Goal: Information Seeking & Learning: Learn about a topic

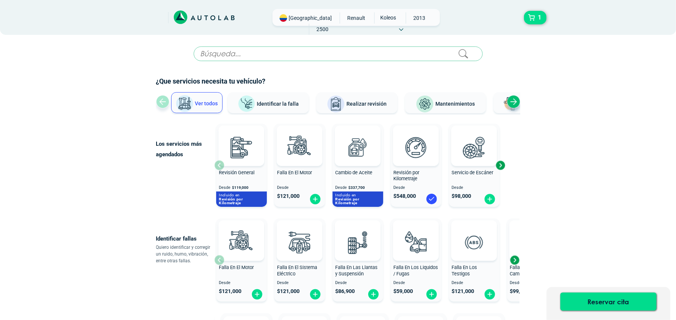
click at [515, 107] on div "Next slide" at bounding box center [513, 101] width 13 height 13
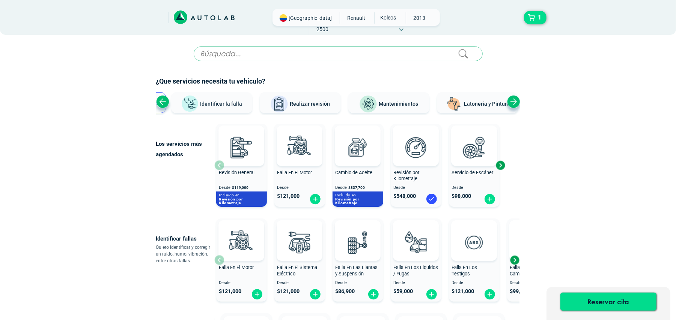
click at [515, 105] on div "Next slide" at bounding box center [513, 101] width 13 height 13
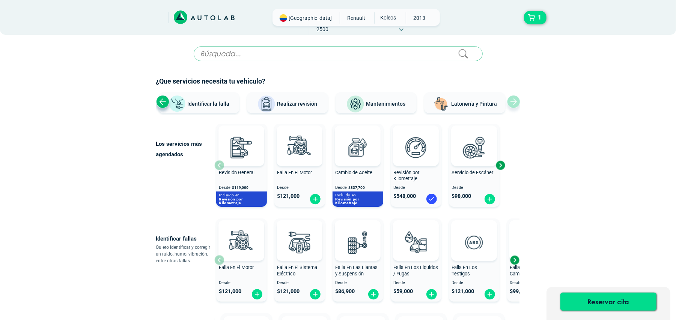
click at [515, 105] on div "Ver todos Identificar la falla Realizar revisión Mantenimientos Latonería y Pin…" at bounding box center [338, 103] width 364 height 23
click at [502, 164] on div "Next slide" at bounding box center [499, 165] width 11 height 11
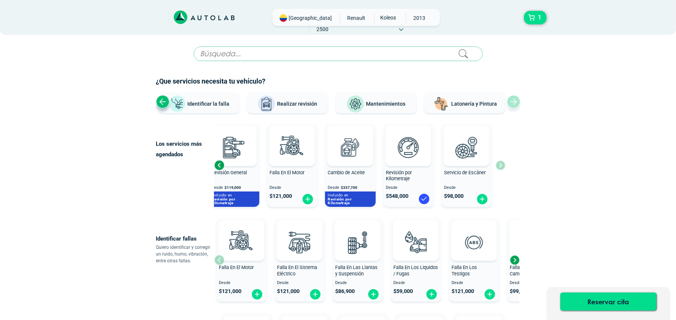
click at [476, 107] on span "Latonería y Pintura" at bounding box center [474, 104] width 46 height 6
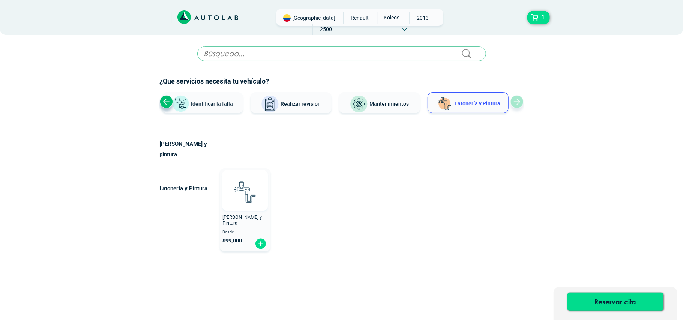
click at [259, 191] on img at bounding box center [244, 192] width 33 height 33
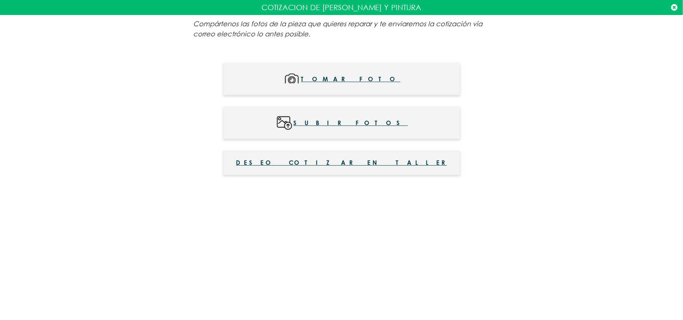
click at [673, 6] on icon at bounding box center [674, 8] width 6 height 8
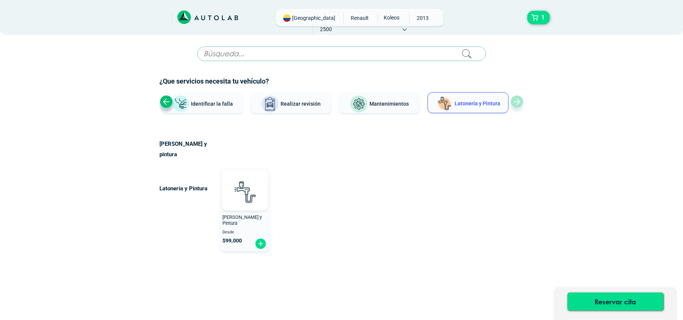
click at [201, 104] on span "Identificar la falla" at bounding box center [212, 104] width 42 height 6
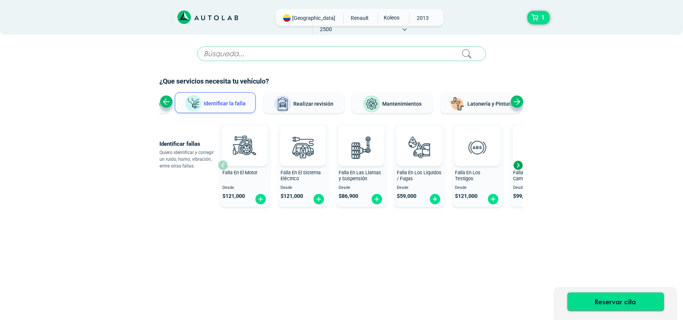
click at [518, 165] on div "Next slide" at bounding box center [517, 165] width 11 height 11
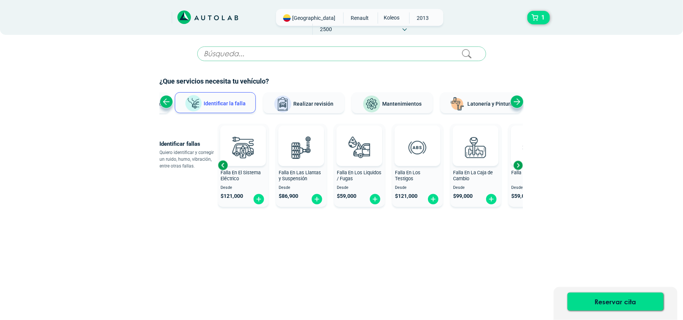
click at [518, 165] on div "Next slide" at bounding box center [517, 165] width 11 height 11
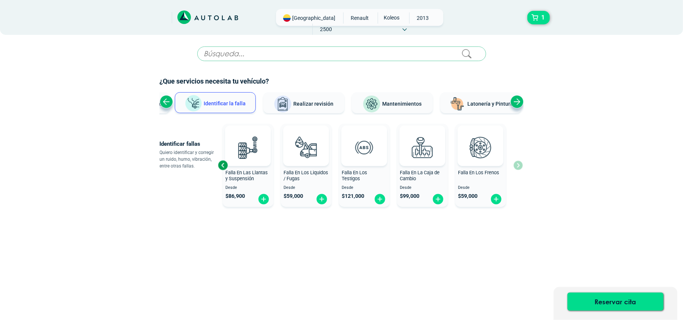
click at [518, 165] on div "Falla En El Motor Desde $ 121,000 Falla En El Sistema Eléctrico Desde $ 121,000…" at bounding box center [370, 165] width 305 height 89
click at [519, 104] on div "Next slide" at bounding box center [517, 101] width 13 height 13
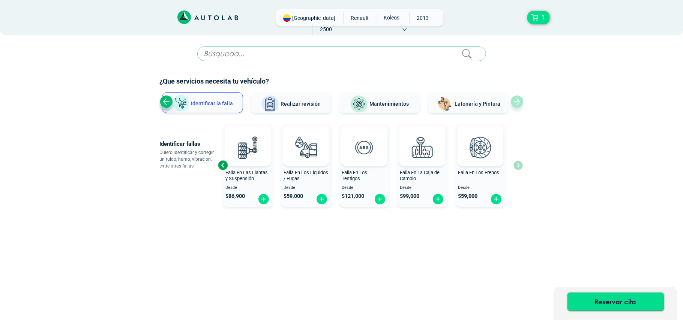
click at [168, 102] on div "Previous slide" at bounding box center [166, 101] width 13 height 13
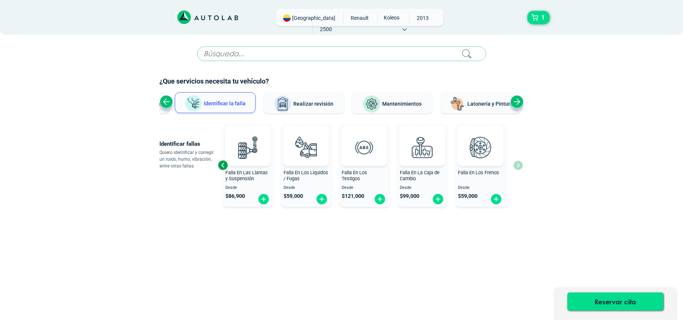
click at [168, 102] on div "Previous slide" at bounding box center [166, 101] width 13 height 13
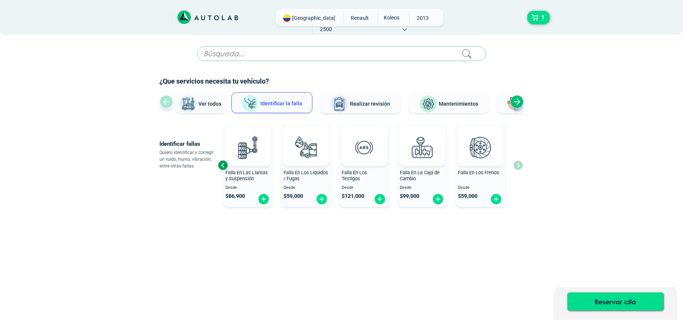
click at [203, 103] on span "Ver todos" at bounding box center [210, 104] width 23 height 6
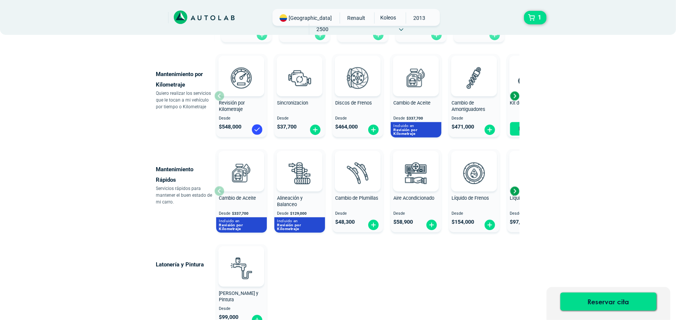
scroll to position [330, 0]
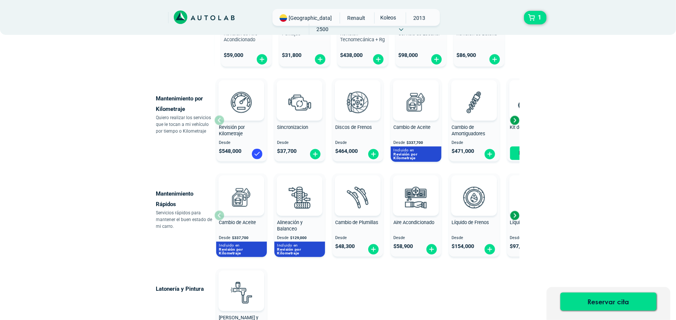
click at [513, 218] on div "Next slide" at bounding box center [514, 215] width 11 height 11
